Goal: Task Accomplishment & Management: Use online tool/utility

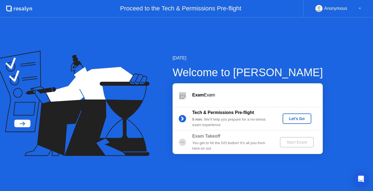
click at [290, 41] on div "[DATE] Welcome to [PERSON_NAME] Exam Exam Tech & Permissions Pre-flight 5 min :…" at bounding box center [186, 103] width 373 height 173
click at [346, 8] on div "Anonymous" at bounding box center [335, 8] width 23 height 7
click at [359, 8] on div "▼" at bounding box center [360, 8] width 3 height 7
click at [297, 119] on div "Let's Go" at bounding box center [297, 118] width 24 height 4
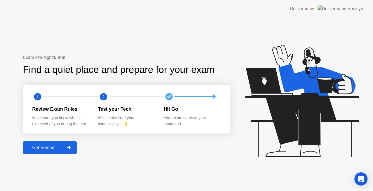
click at [47, 147] on div "Get Started" at bounding box center [43, 147] width 37 height 5
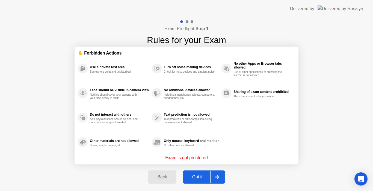
click at [200, 175] on div "Got it" at bounding box center [198, 176] width 26 height 5
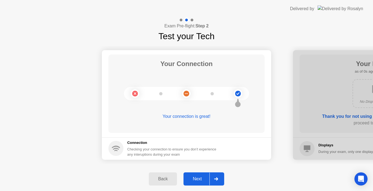
click at [202, 178] on div "Next" at bounding box center [197, 178] width 24 height 5
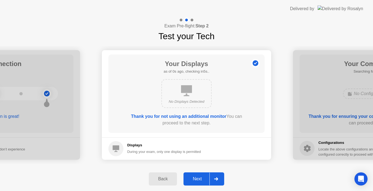
click at [202, 178] on div "Next" at bounding box center [197, 178] width 24 height 5
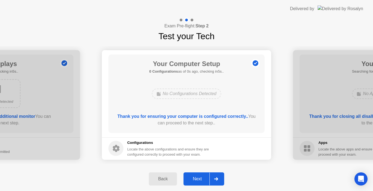
click at [202, 178] on div "Next" at bounding box center [197, 178] width 24 height 5
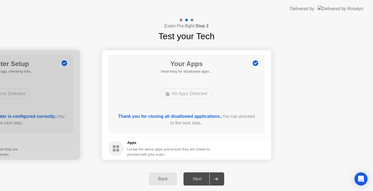
click at [202, 178] on div "Next" at bounding box center [197, 178] width 24 height 5
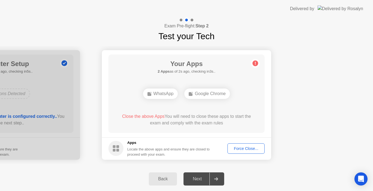
click at [239, 149] on div "Force Close..." at bounding box center [246, 148] width 33 height 4
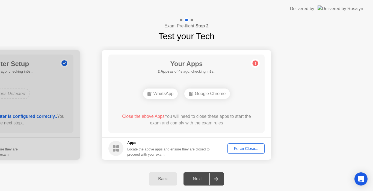
click at [244, 149] on div "Force Close..." at bounding box center [246, 148] width 33 height 4
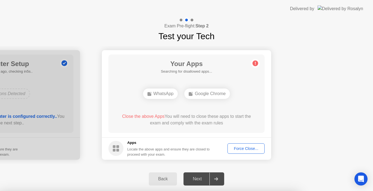
click at [291, 190] on div at bounding box center [186, 191] width 373 height 0
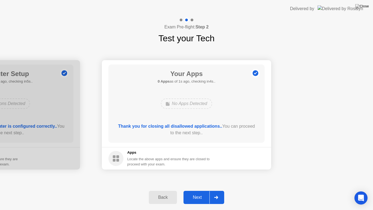
click at [202, 190] on div "Next" at bounding box center [197, 197] width 24 height 5
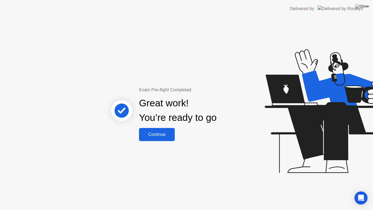
click at [163, 132] on div "Continue" at bounding box center [157, 134] width 33 height 5
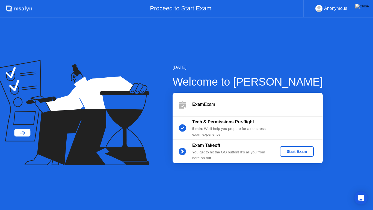
click at [289, 149] on div "Start Exam" at bounding box center [296, 151] width 29 height 4
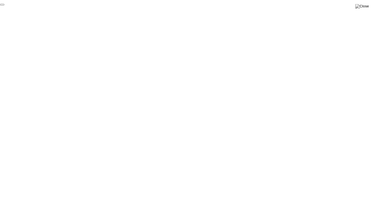
click div "End Proctoring Session"
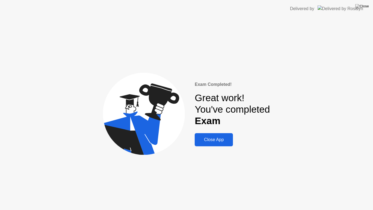
click at [213, 142] on div "Close App" at bounding box center [214, 139] width 35 height 5
